Goal: Find specific page/section: Find specific page/section

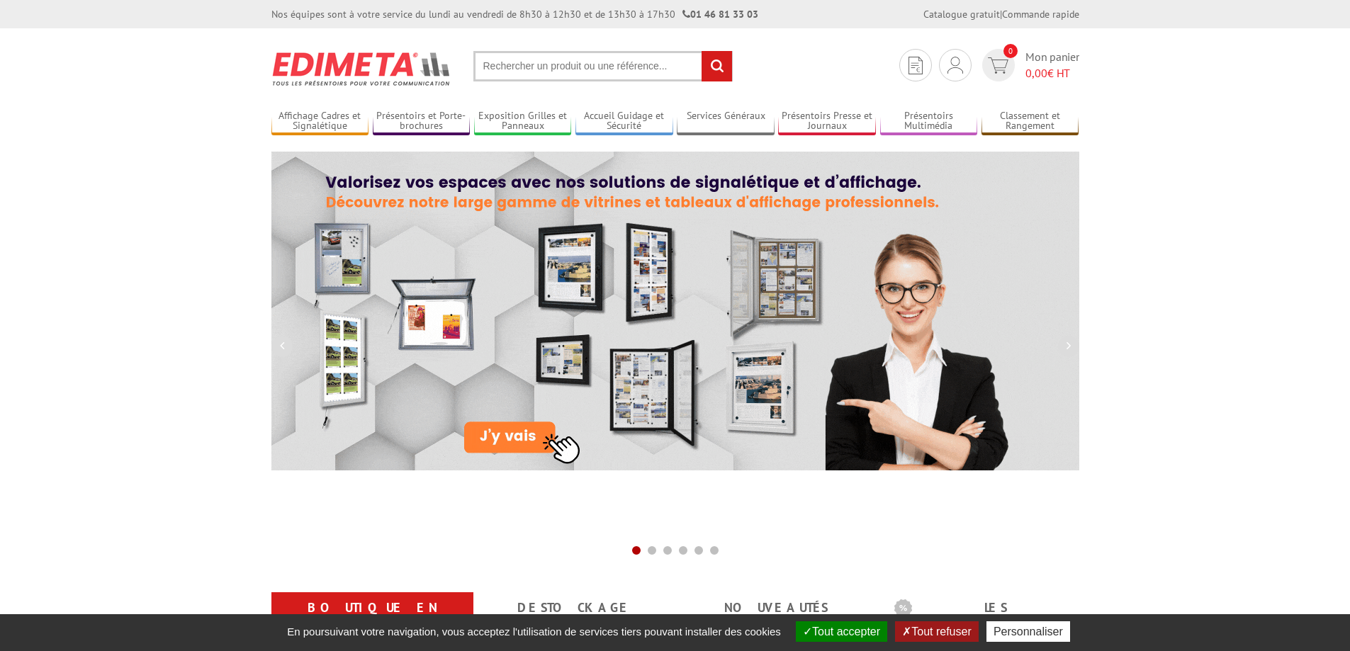
click at [552, 69] on input "text" at bounding box center [602, 66] width 259 height 30
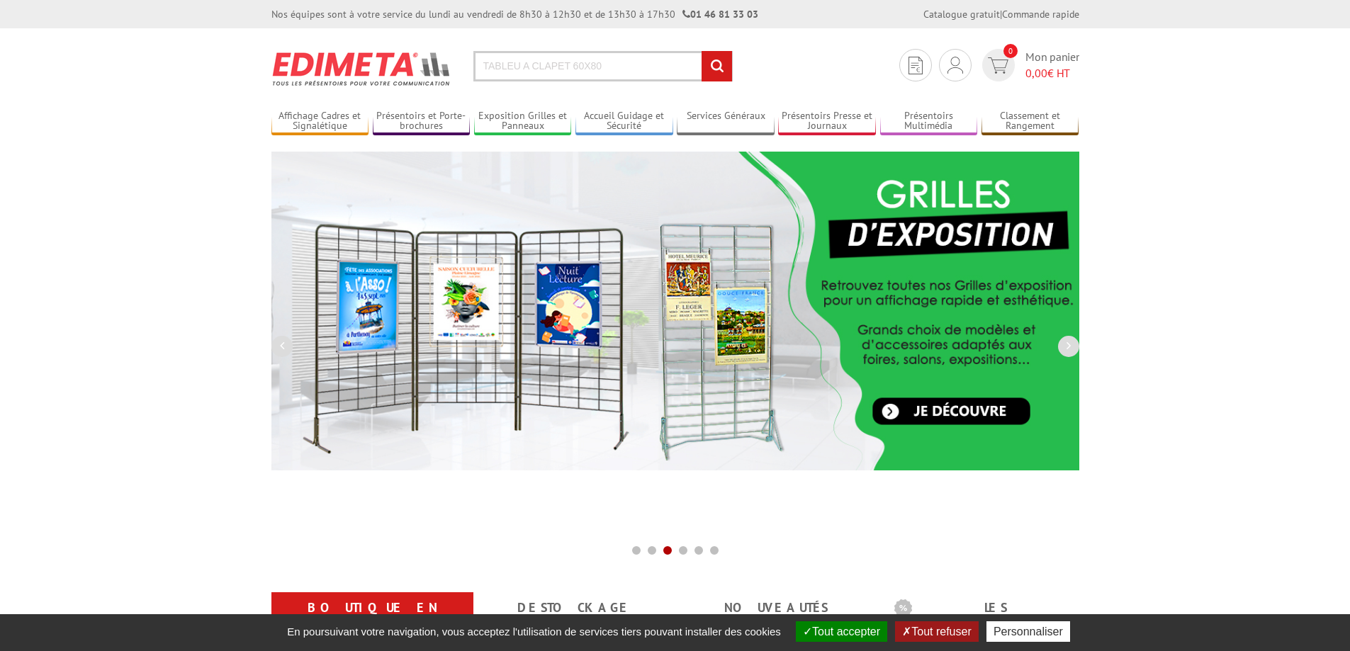
type input "TABLEU A CLAPET 60X80"
click at [702, 51] on input "rechercher" at bounding box center [717, 66] width 30 height 30
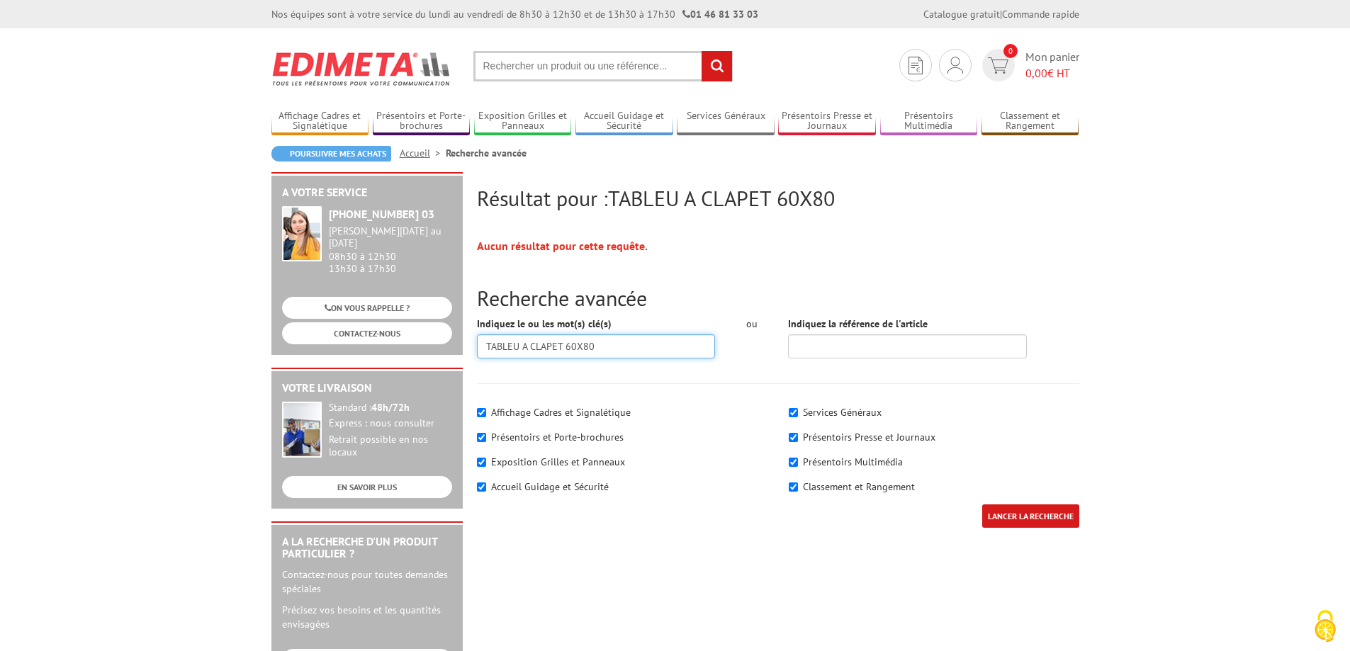
click at [528, 347] on input "TABLEU A CLAPET 60X80" at bounding box center [596, 347] width 239 height 24
type input "TABLEAU A CLAPET 60X80"
click at [1031, 517] on input "LANCER LA RECHERCHE" at bounding box center [1030, 516] width 97 height 23
click at [638, 69] on input "text" at bounding box center [602, 66] width 259 height 30
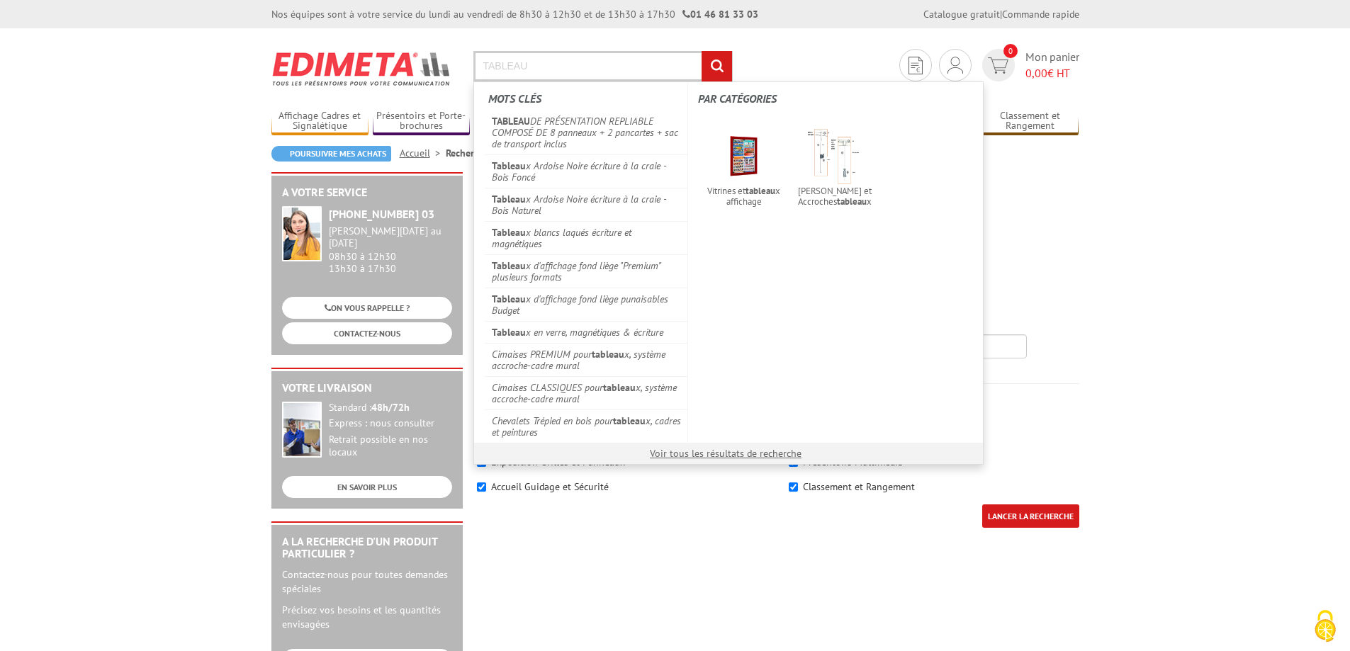
type input "TABLEAU"
click at [714, 60] on input "rechercher" at bounding box center [717, 66] width 30 height 30
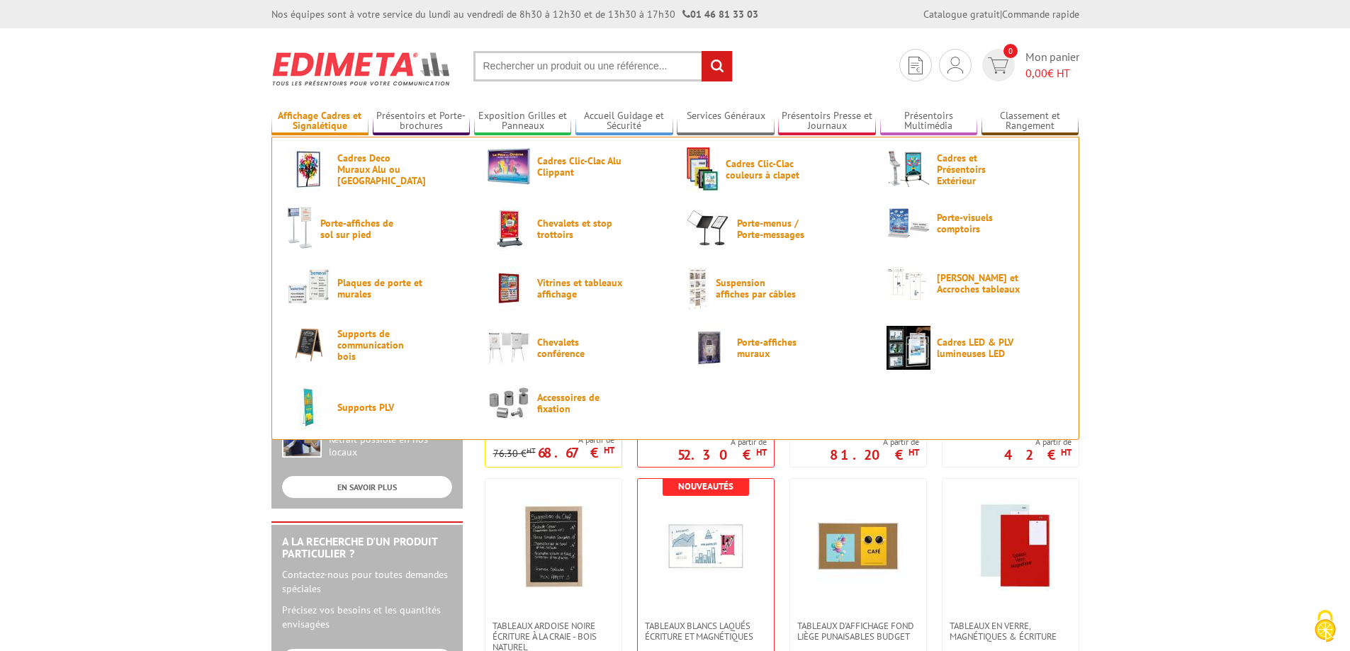
click at [338, 121] on link "Affichage Cadres et Signalétique" at bounding box center [320, 121] width 98 height 23
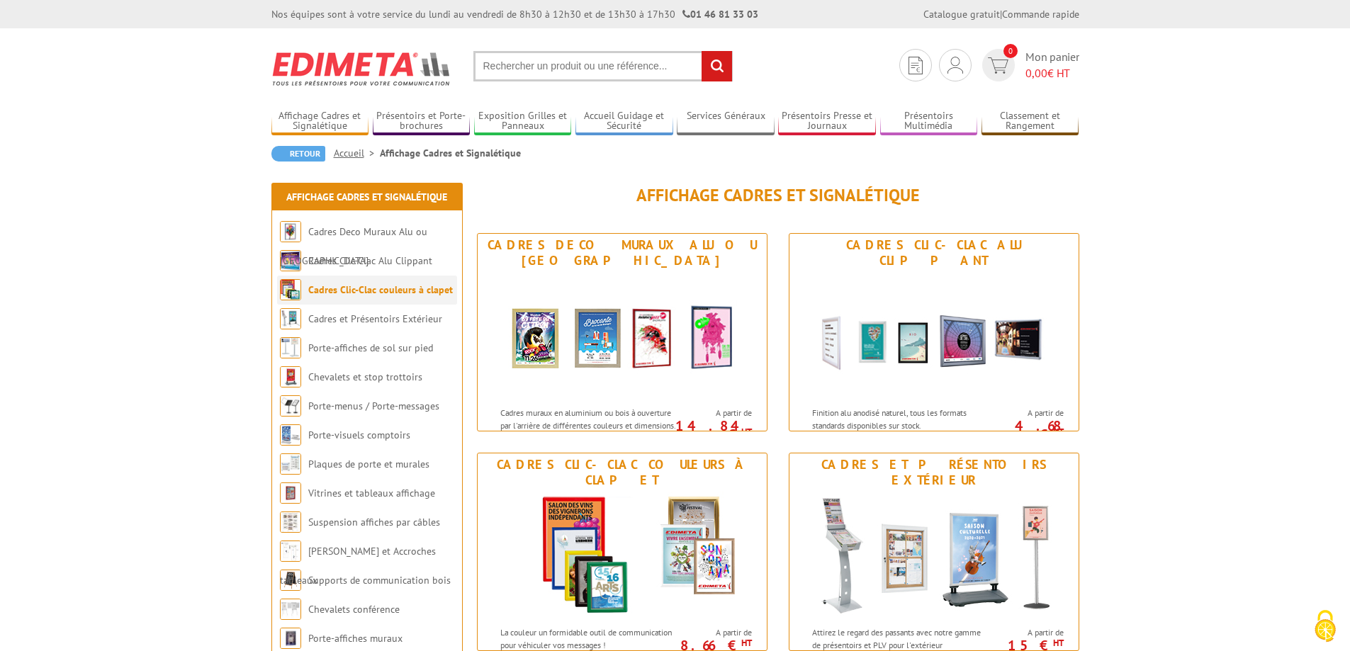
click at [405, 291] on link "Cadres Clic-Clac couleurs à clapet" at bounding box center [380, 290] width 145 height 13
